Goal: Check status: Check status

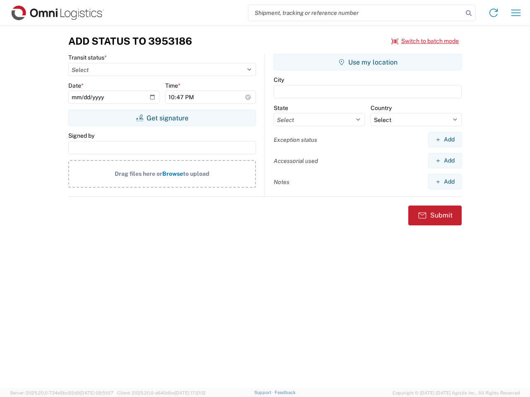
click at [355, 13] on input "search" at bounding box center [355, 13] width 214 height 16
click at [468, 13] on icon at bounding box center [469, 13] width 12 height 12
click at [493, 13] on icon at bounding box center [493, 12] width 13 height 13
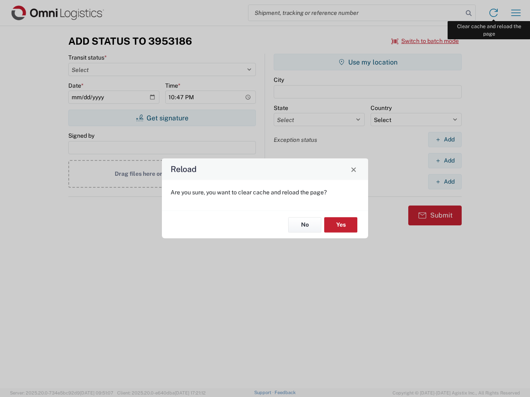
click at [516, 13] on div "Reload Are you sure, you want to clear cache and reload the page? No Yes" at bounding box center [265, 198] width 530 height 397
click at [425, 41] on div "Reload Are you sure, you want to clear cache and reload the page? No Yes" at bounding box center [265, 198] width 530 height 397
click at [162, 118] on div "Reload Are you sure, you want to clear cache and reload the page? No Yes" at bounding box center [265, 198] width 530 height 397
click at [367, 62] on div "Reload Are you sure, you want to clear cache and reload the page? No Yes" at bounding box center [265, 198] width 530 height 397
click at [444, 139] on div "Reload Are you sure, you want to clear cache and reload the page? No Yes" at bounding box center [265, 198] width 530 height 397
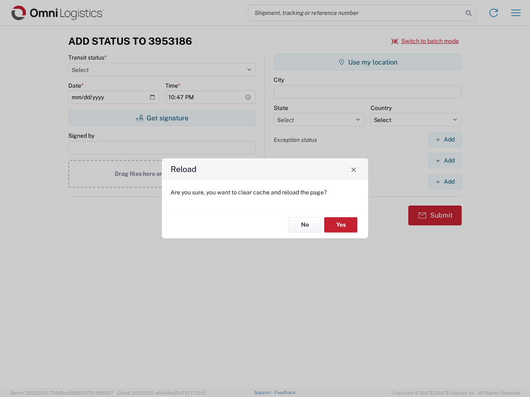
click at [444, 161] on div "Reload Are you sure, you want to clear cache and reload the page? No Yes" at bounding box center [265, 198] width 530 height 397
click at [444, 182] on div "Reload Are you sure, you want to clear cache and reload the page? No Yes" at bounding box center [265, 198] width 530 height 397
